Goal: Information Seeking & Learning: Check status

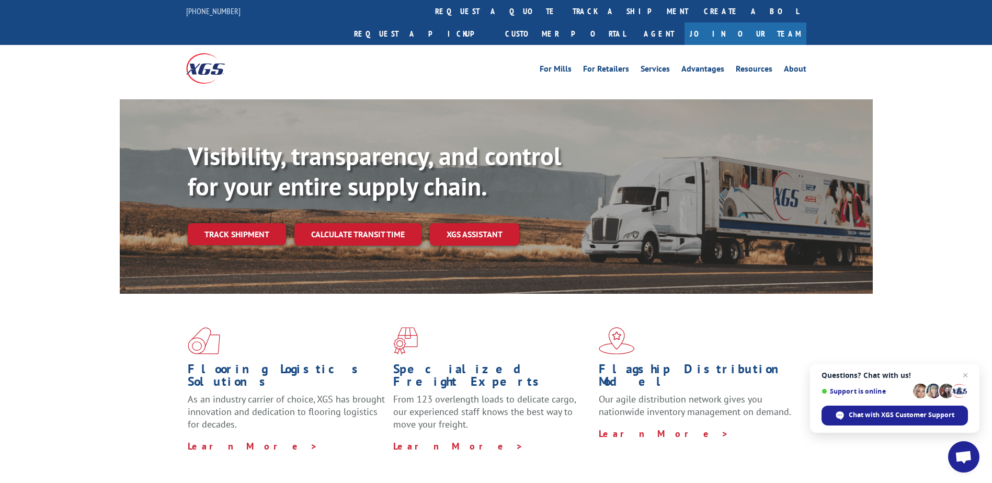
click at [537, 294] on div "Flooring Logistics Solutions As an industry carrier of choice, XGS has brought …" at bounding box center [496, 390] width 753 height 192
click at [251, 223] on link "Track shipment" at bounding box center [237, 234] width 98 height 22
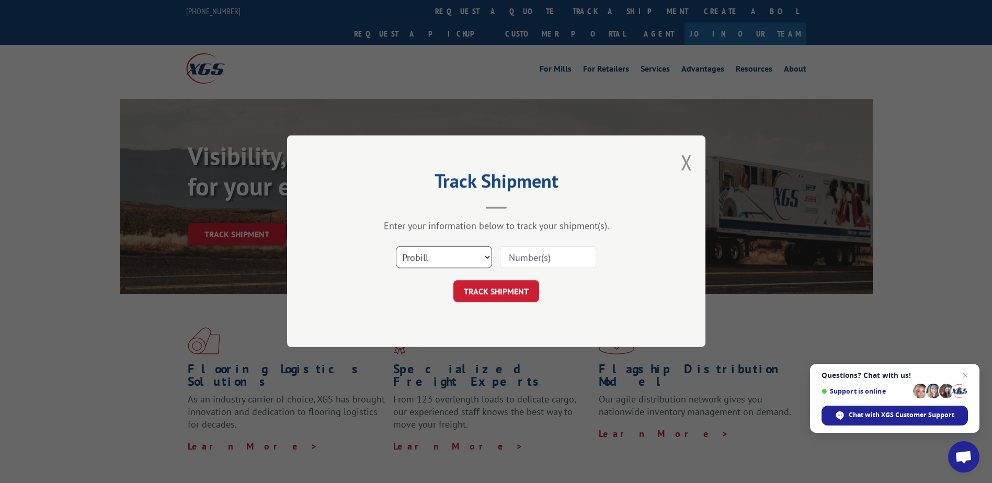
click at [462, 260] on select "Select category... Probill BOL PO" at bounding box center [444, 258] width 96 height 22
select select "bol"
click at [396, 247] on select "Select category... Probill BOL PO" at bounding box center [444, 258] width 96 height 22
click at [544, 256] on input at bounding box center [548, 258] width 96 height 22
paste input "5499642"
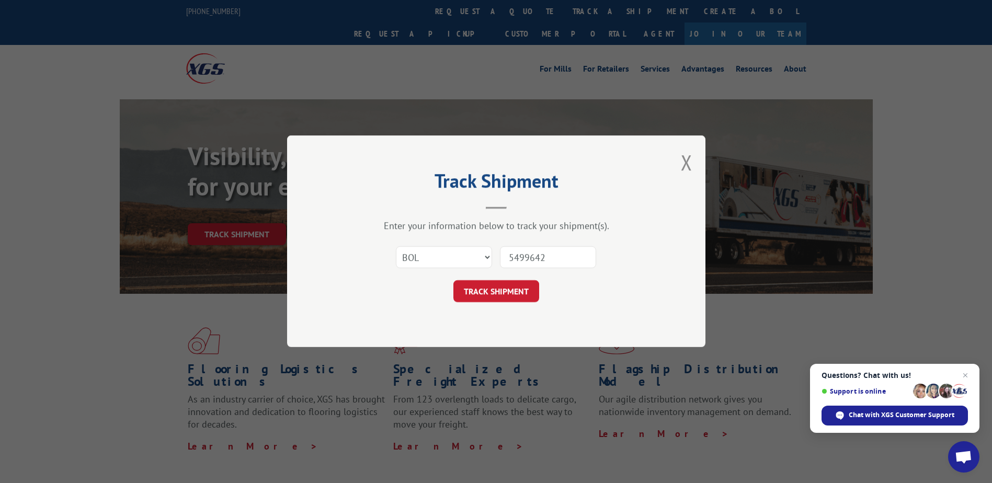
click at [509, 256] on input "5499642" at bounding box center [548, 258] width 96 height 22
type input "5499642"
click at [513, 285] on button "TRACK SHIPMENT" at bounding box center [496, 292] width 86 height 22
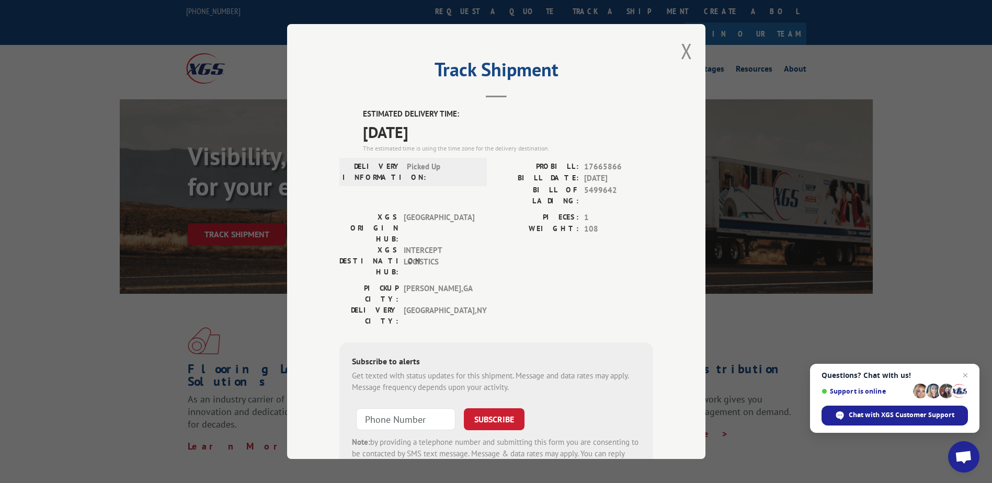
click at [585, 109] on label "ESTIMATED DELIVERY TIME:" at bounding box center [508, 114] width 290 height 12
